Goal: Information Seeking & Learning: Learn about a topic

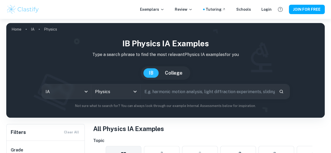
drag, startPoint x: 0, startPoint y: 0, endPoint x: 152, endPoint y: 97, distance: 180.3
click at [152, 97] on input "text" at bounding box center [208, 91] width 134 height 15
type input "graphite"
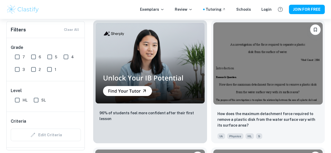
scroll to position [541, 0]
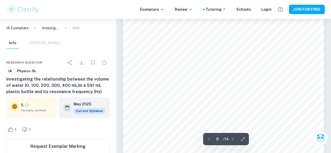
scroll to position [2267, 0]
type input "10"
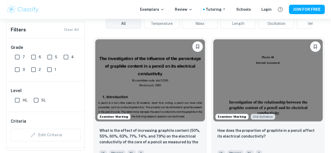
scroll to position [142, 0]
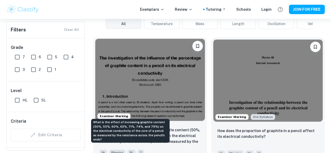
click at [146, 127] on p "What is the effect of increasing graphite content (50%, 55%, 60%, 63%, 71%, 74%…" at bounding box center [149, 136] width 101 height 18
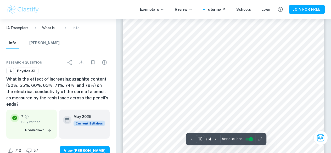
scroll to position [2781, 0]
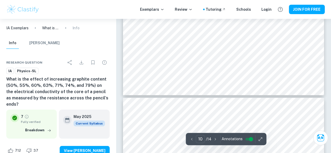
type input "11"
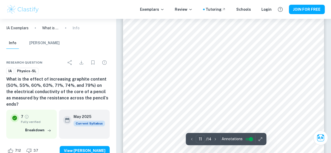
scroll to position [3055, 0]
